Goal: Task Accomplishment & Management: Use online tool/utility

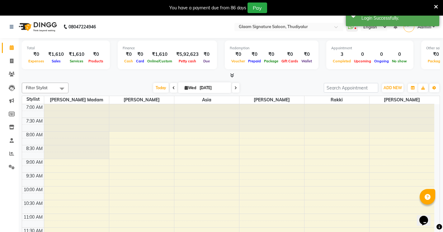
select select "en"
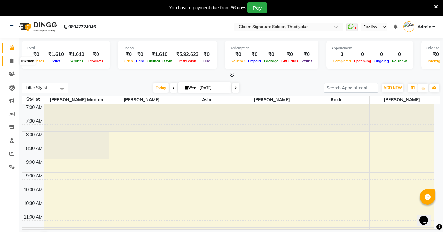
click at [11, 58] on span at bounding box center [11, 61] width 11 height 7
select select "service"
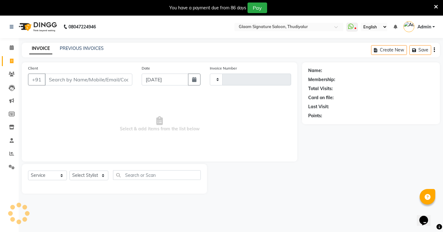
type input "0559"
select select "4439"
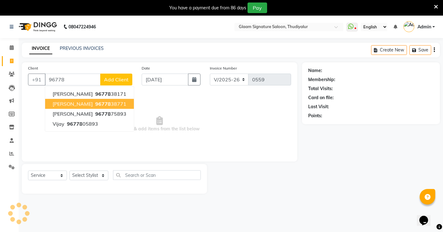
type input "967783"
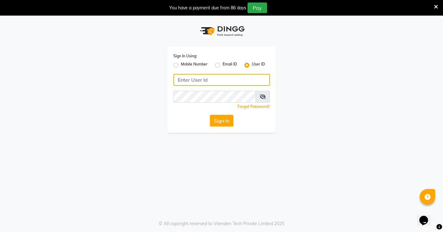
type input "glaamsalon"
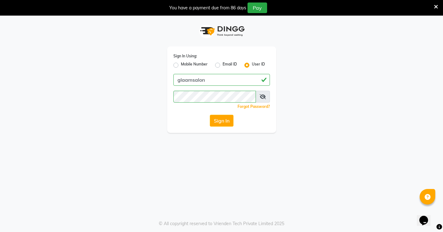
click at [435, 5] on icon at bounding box center [436, 7] width 4 height 6
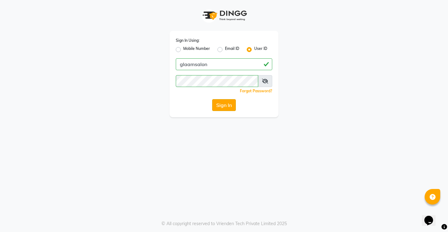
click at [224, 106] on button "Sign In" at bounding box center [224, 105] width 24 height 12
